Goal: Information Seeking & Learning: Learn about a topic

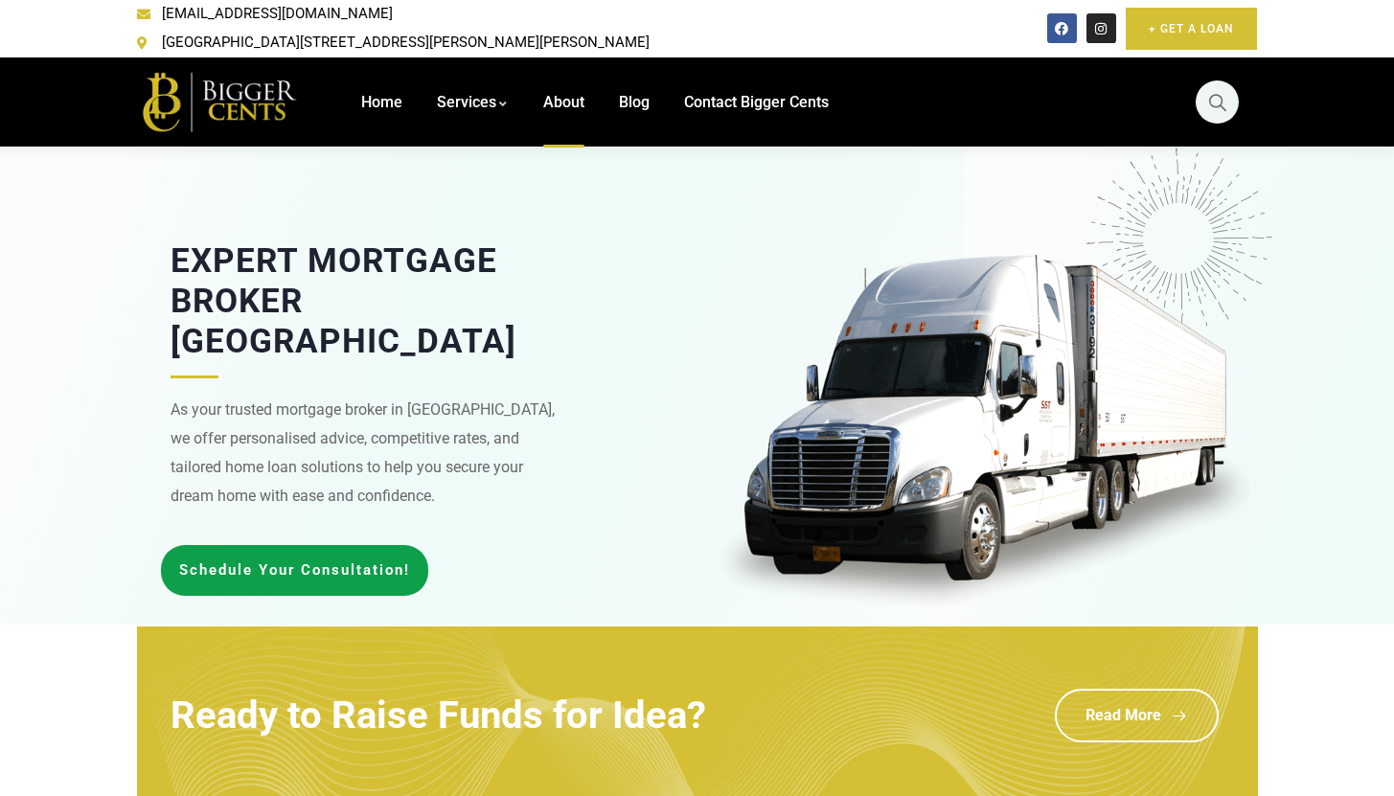
click at [568, 93] on span "About" at bounding box center [563, 102] width 41 height 18
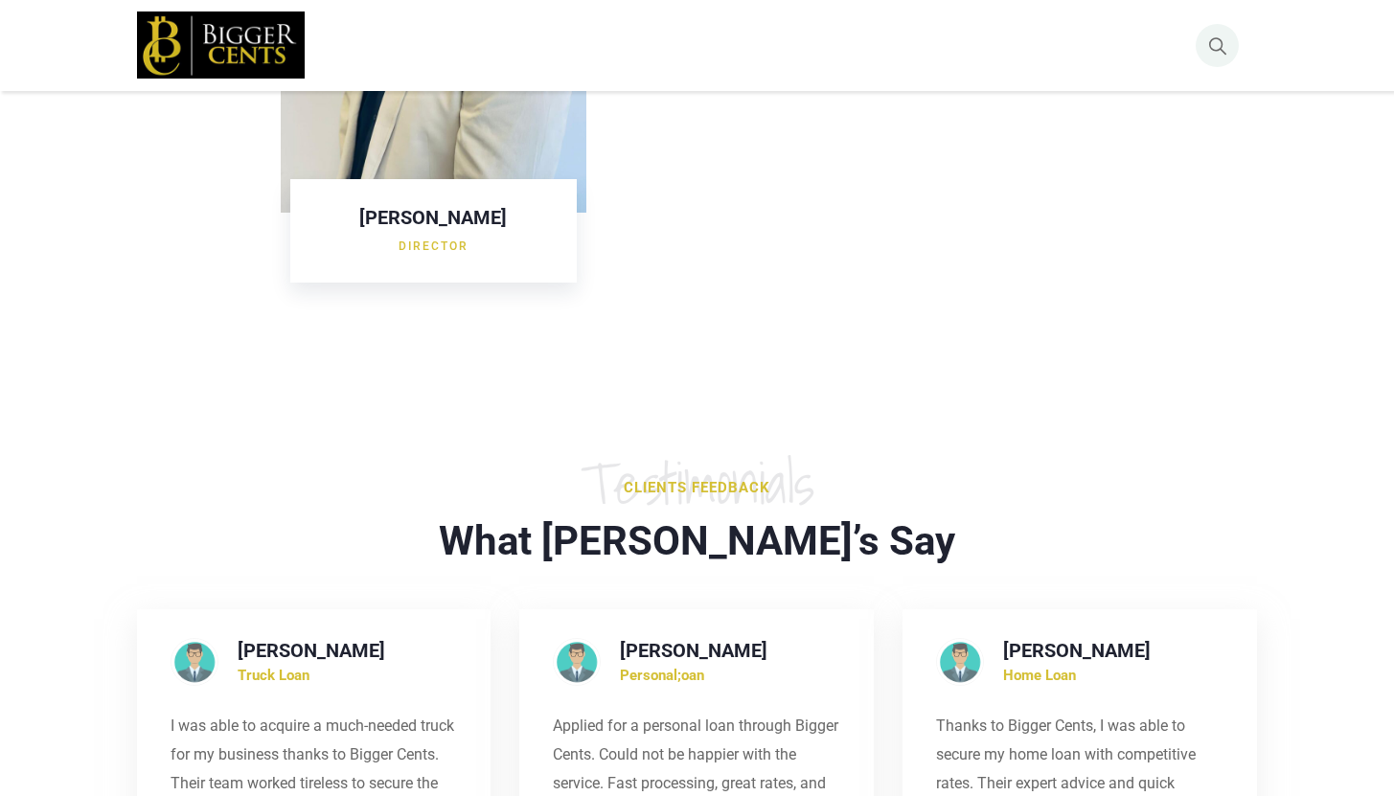
scroll to position [2254, 0]
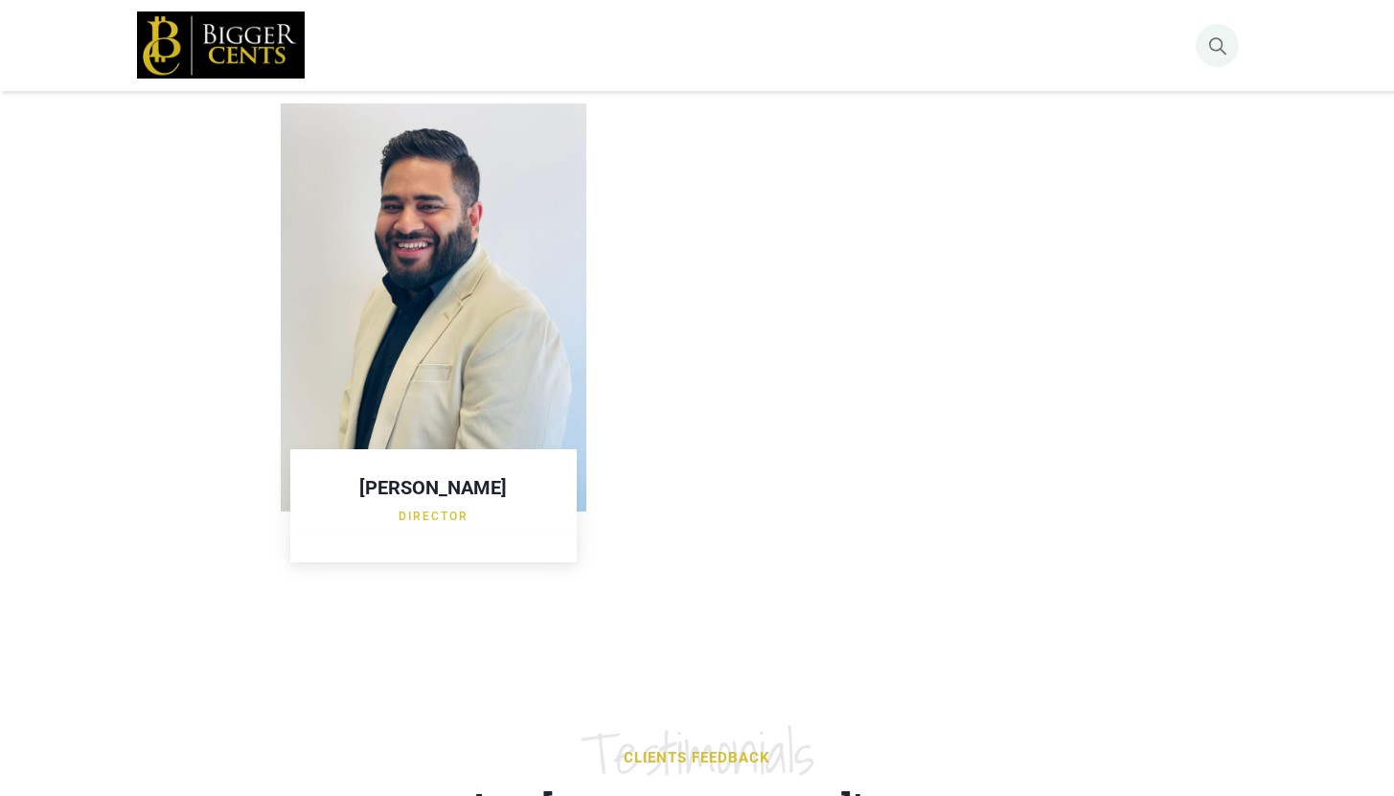
click at [443, 295] on img at bounding box center [434, 307] width 307 height 409
click at [423, 478] on h3 "Gagan Sahni" at bounding box center [434, 487] width 249 height 19
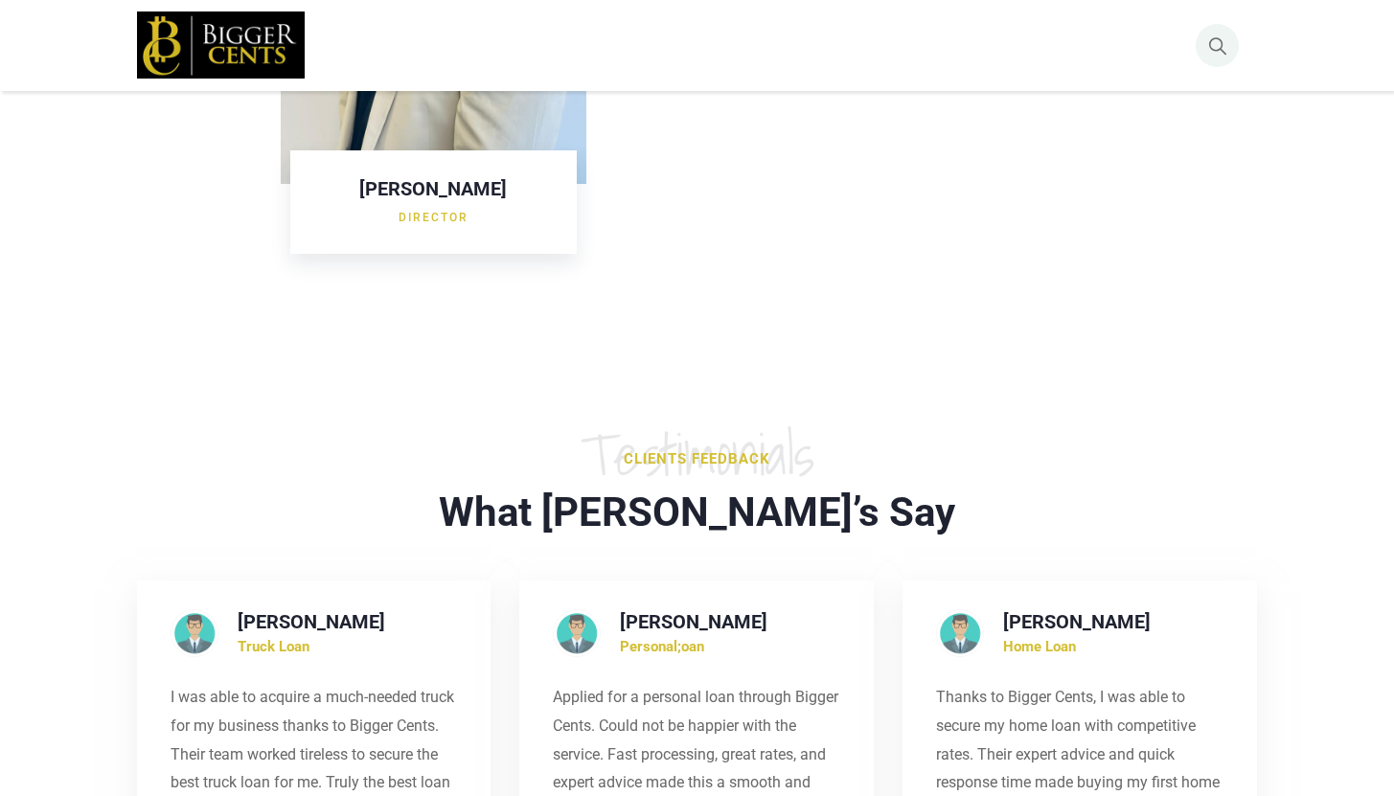
scroll to position [2585, 0]
